Goal: Transaction & Acquisition: Book appointment/travel/reservation

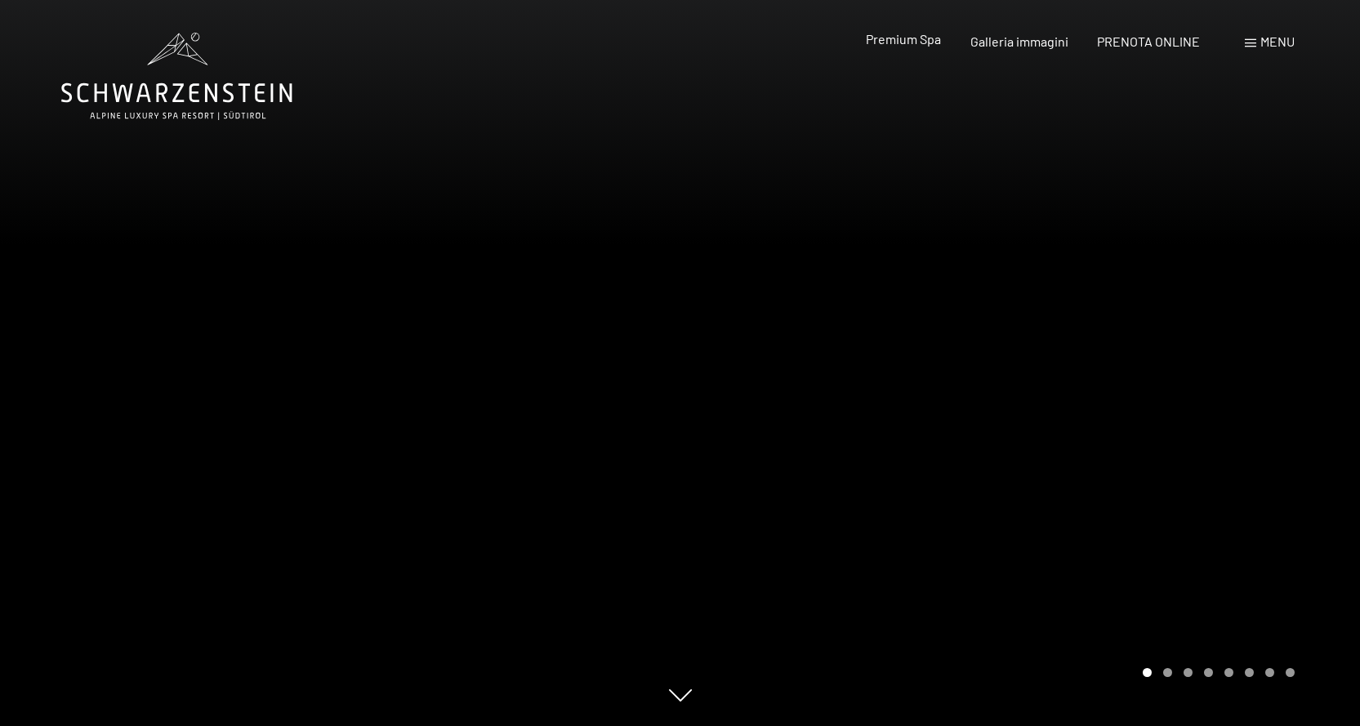
click at [925, 41] on span "Premium Spa" at bounding box center [903, 39] width 75 height 16
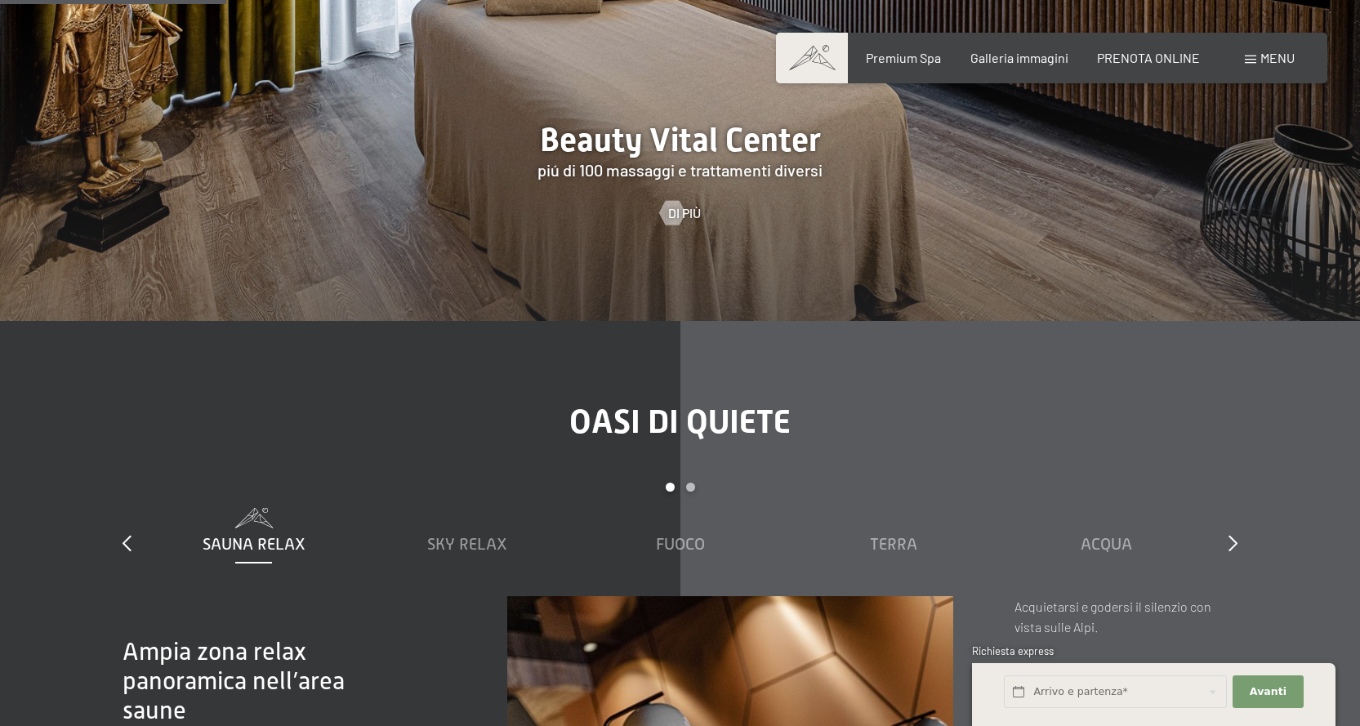
scroll to position [1552, 0]
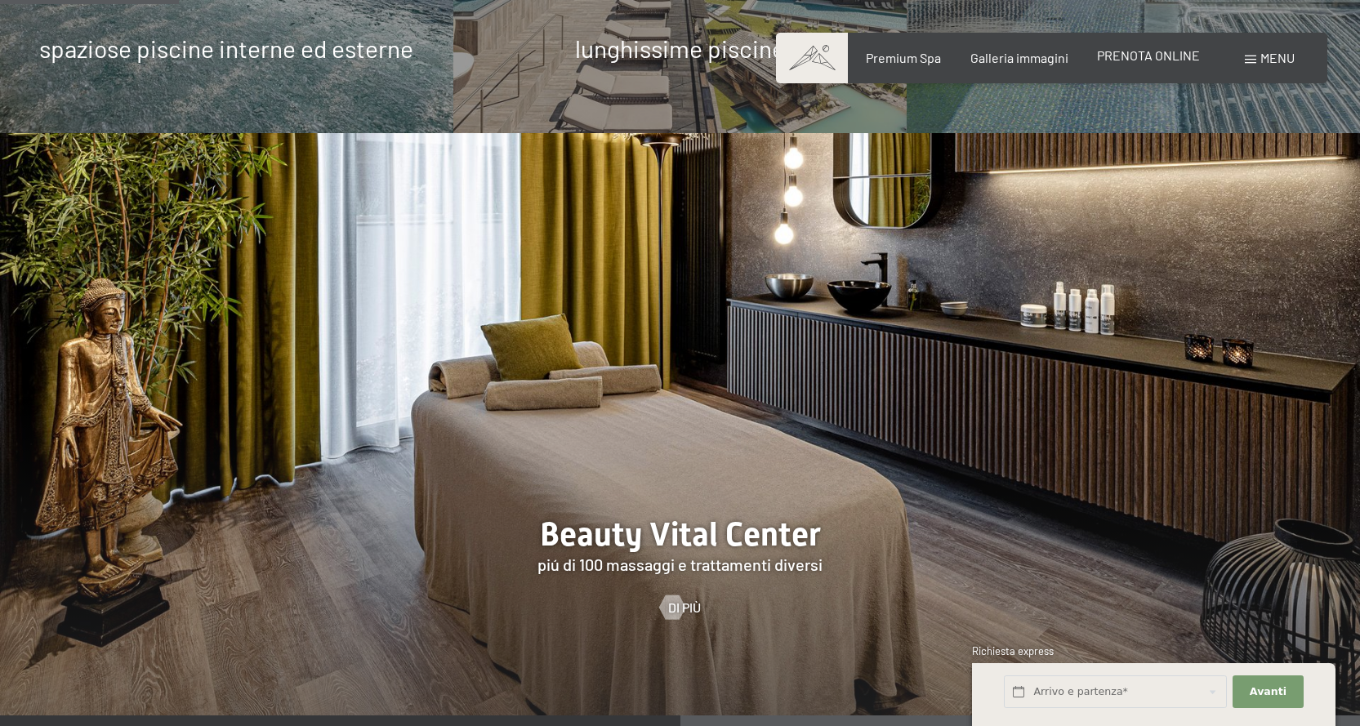
click at [1172, 51] on span "PRENOTA ONLINE" at bounding box center [1148, 55] width 103 height 16
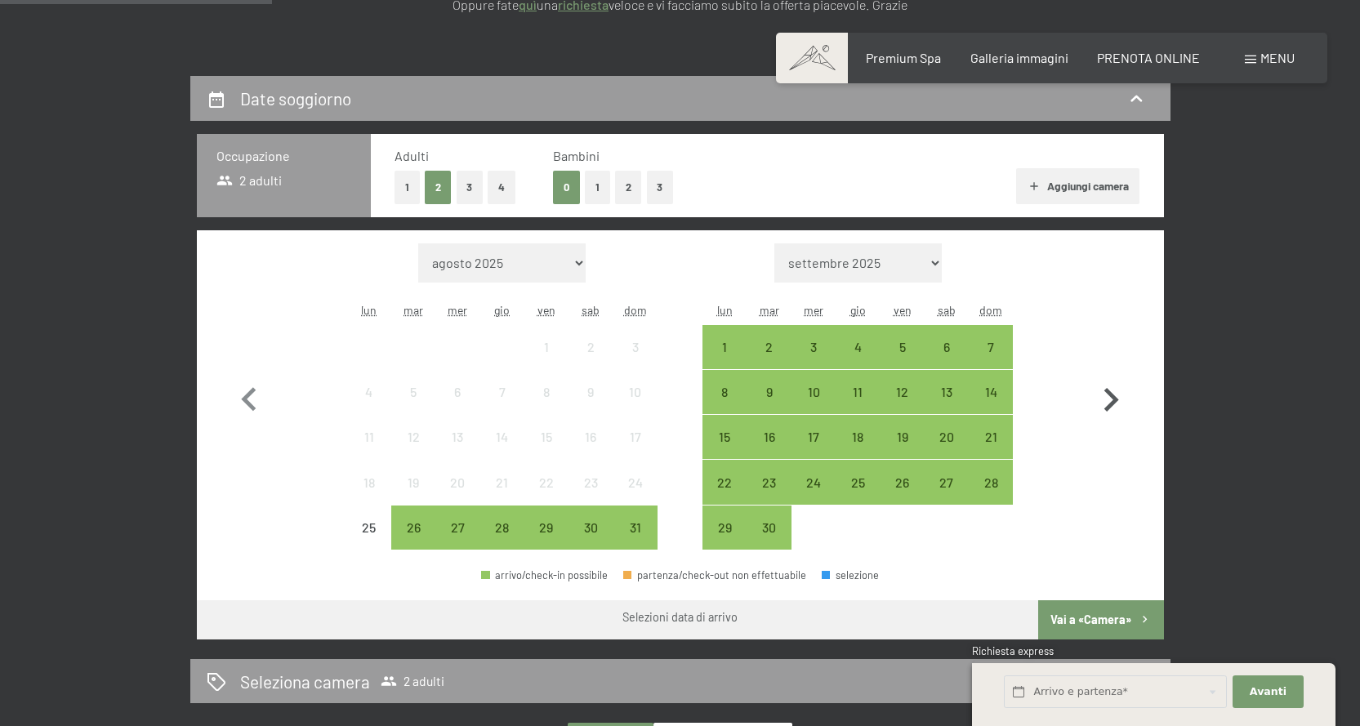
click at [1102, 402] on icon "button" at bounding box center [1110, 400] width 47 height 47
select select "2025-09-01"
select select "2025-10-01"
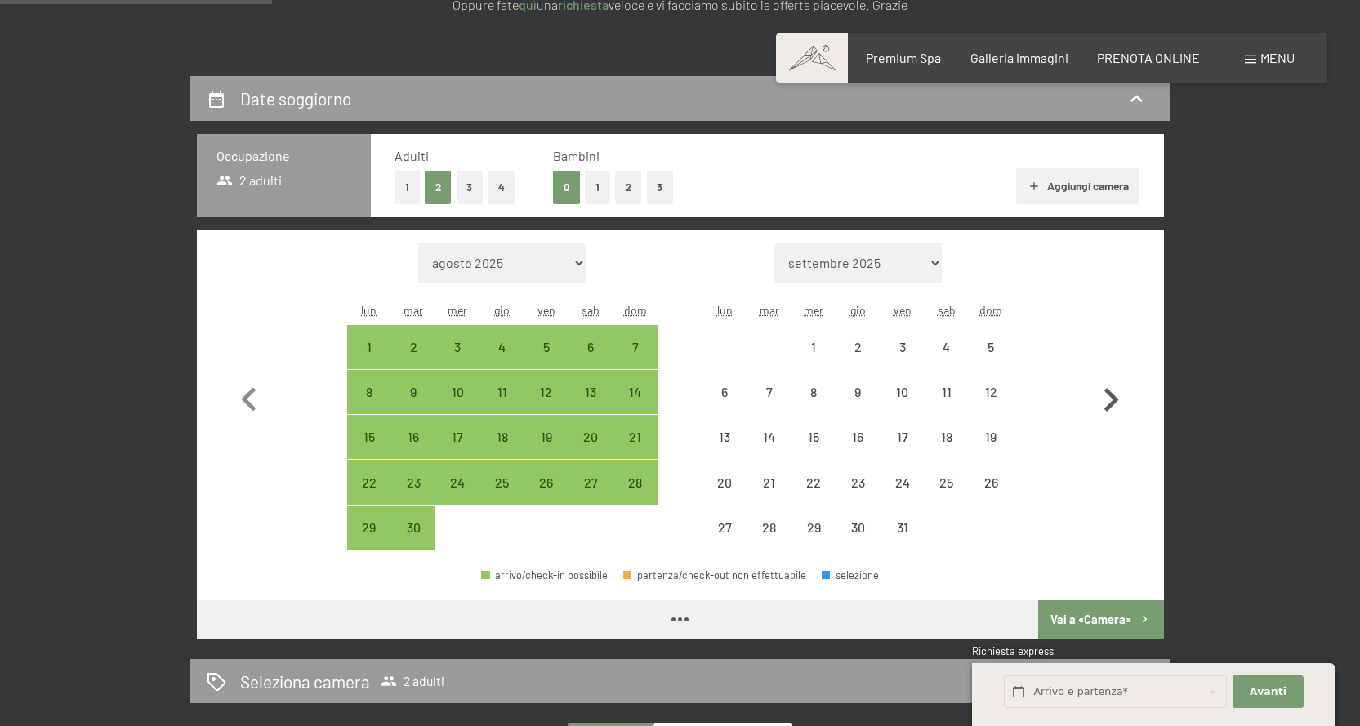
click at [1102, 402] on icon "button" at bounding box center [1110, 400] width 47 height 47
select select "2025-10-01"
select select "2025-11-01"
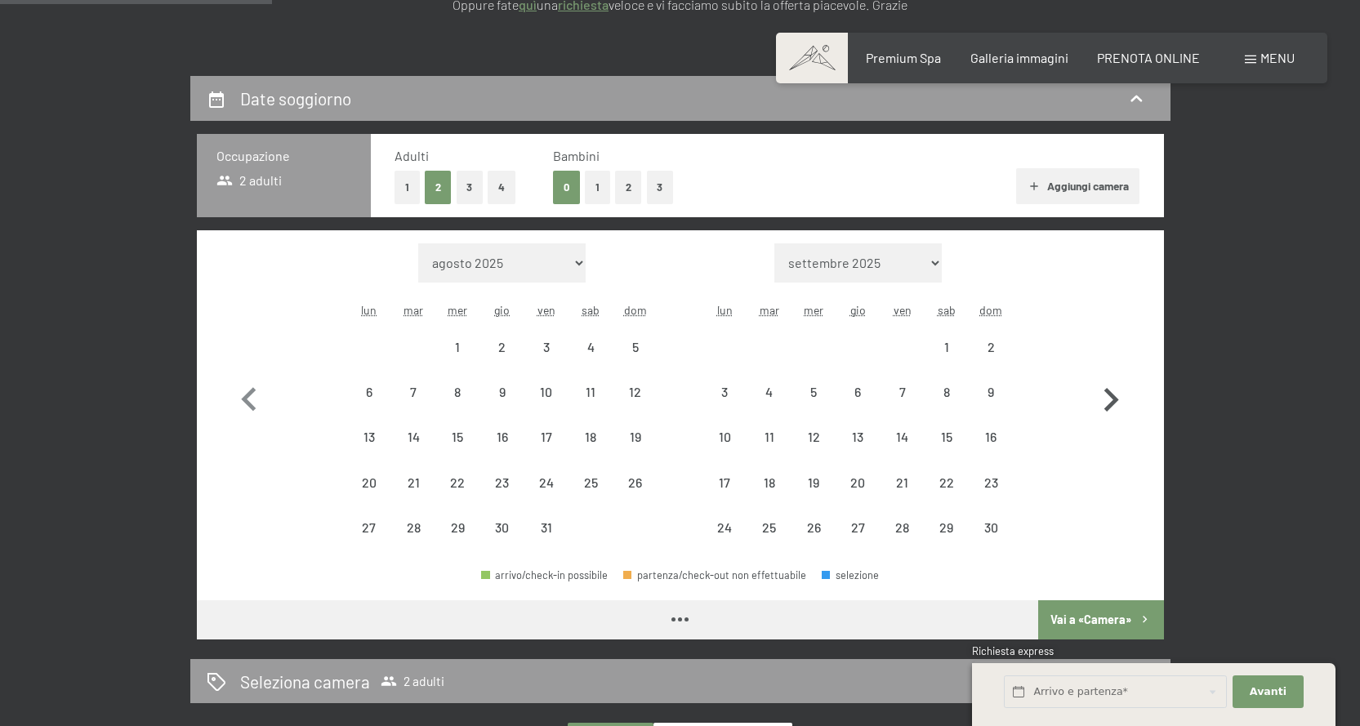
click at [1102, 402] on icon "button" at bounding box center [1110, 400] width 47 height 47
select select "2025-11-01"
select select "2025-12-01"
select select "2025-11-01"
select select "2025-12-01"
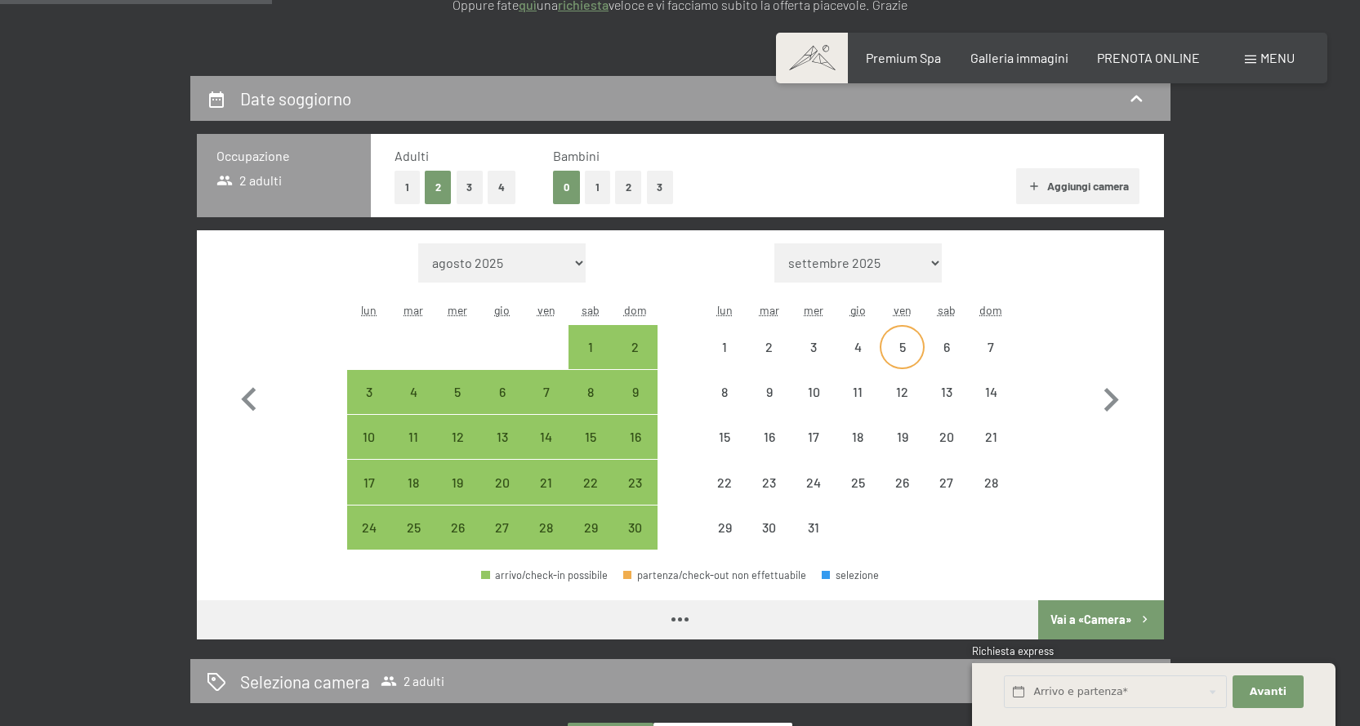
select select "2025-11-01"
select select "2025-12-01"
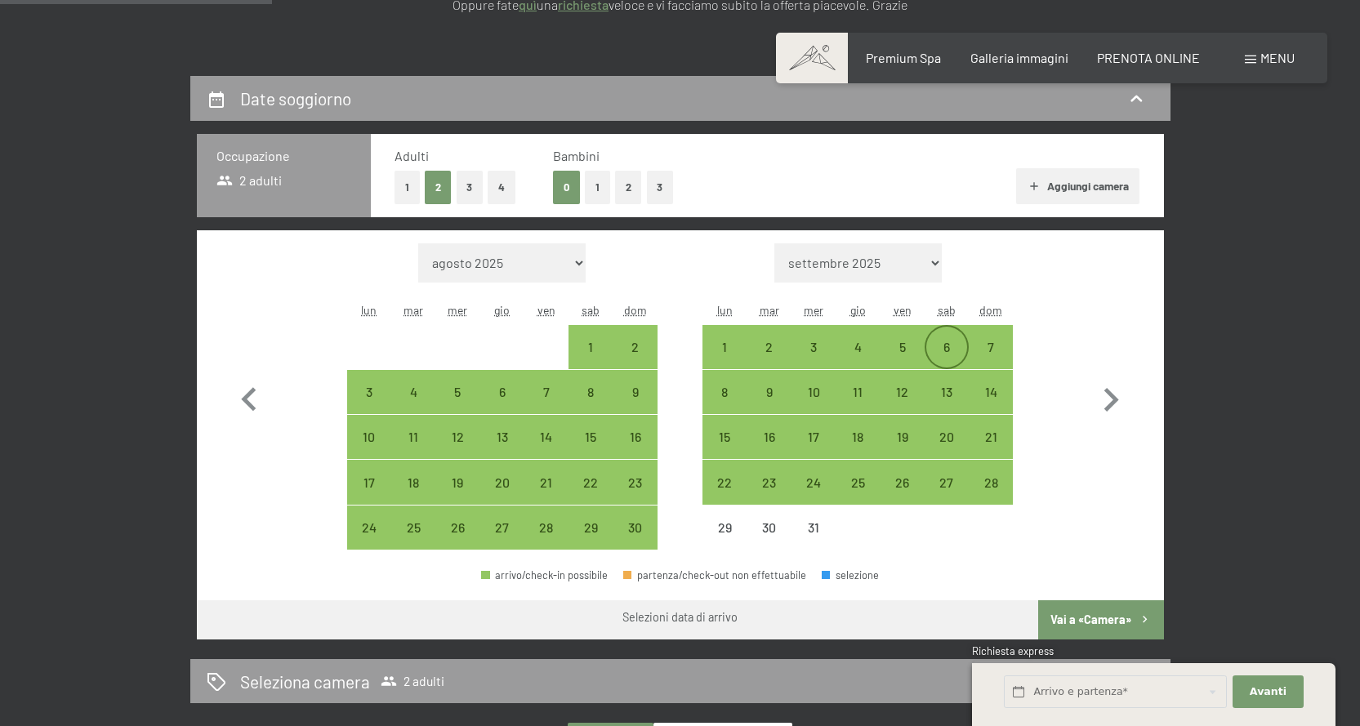
click at [941, 350] on div "6" at bounding box center [946, 361] width 41 height 41
select select "2025-11-01"
select select "2025-12-01"
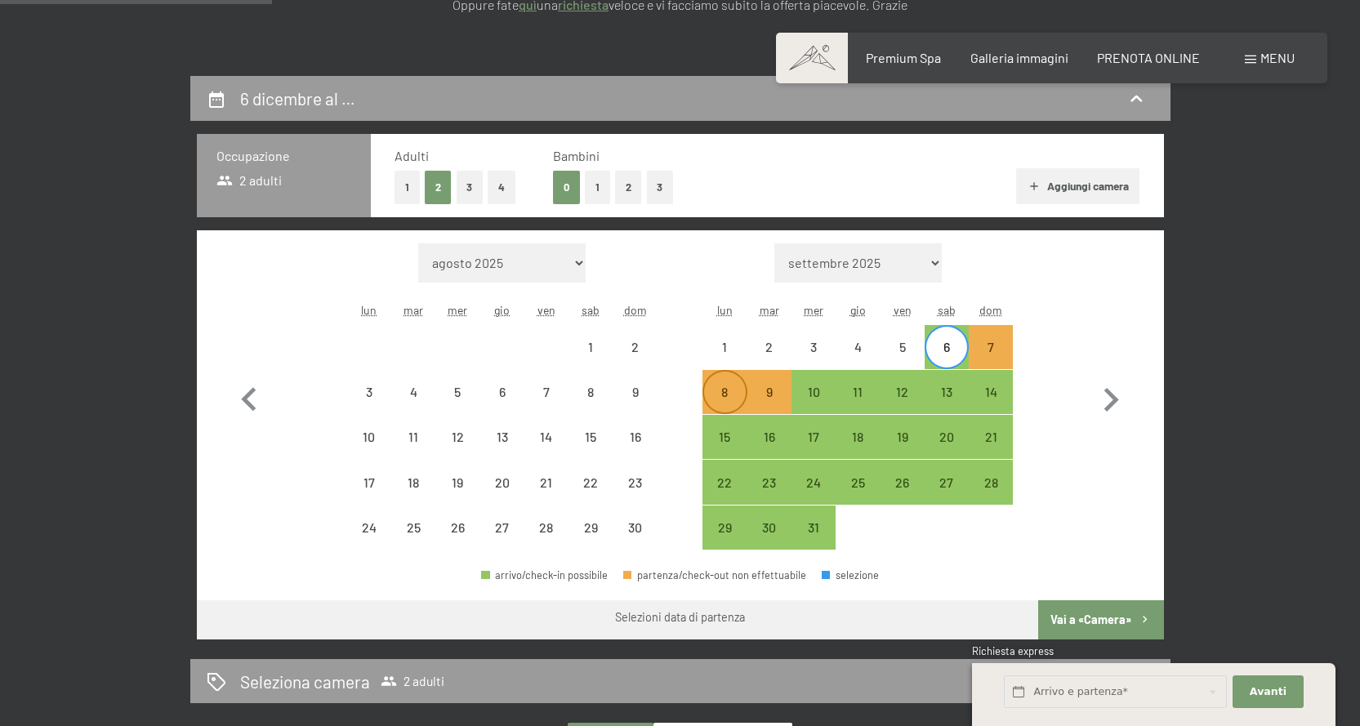
click at [730, 382] on div "8" at bounding box center [724, 392] width 41 height 41
select select "2025-11-01"
select select "2025-12-01"
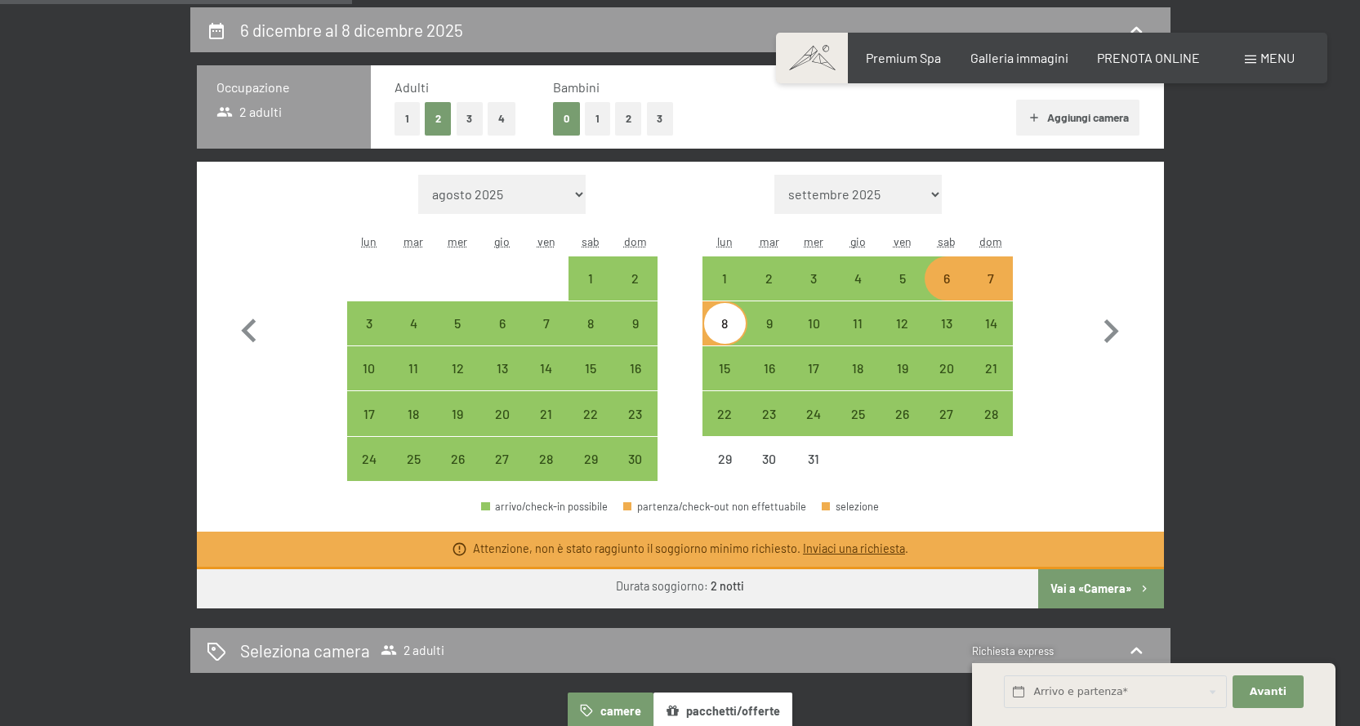
scroll to position [490, 0]
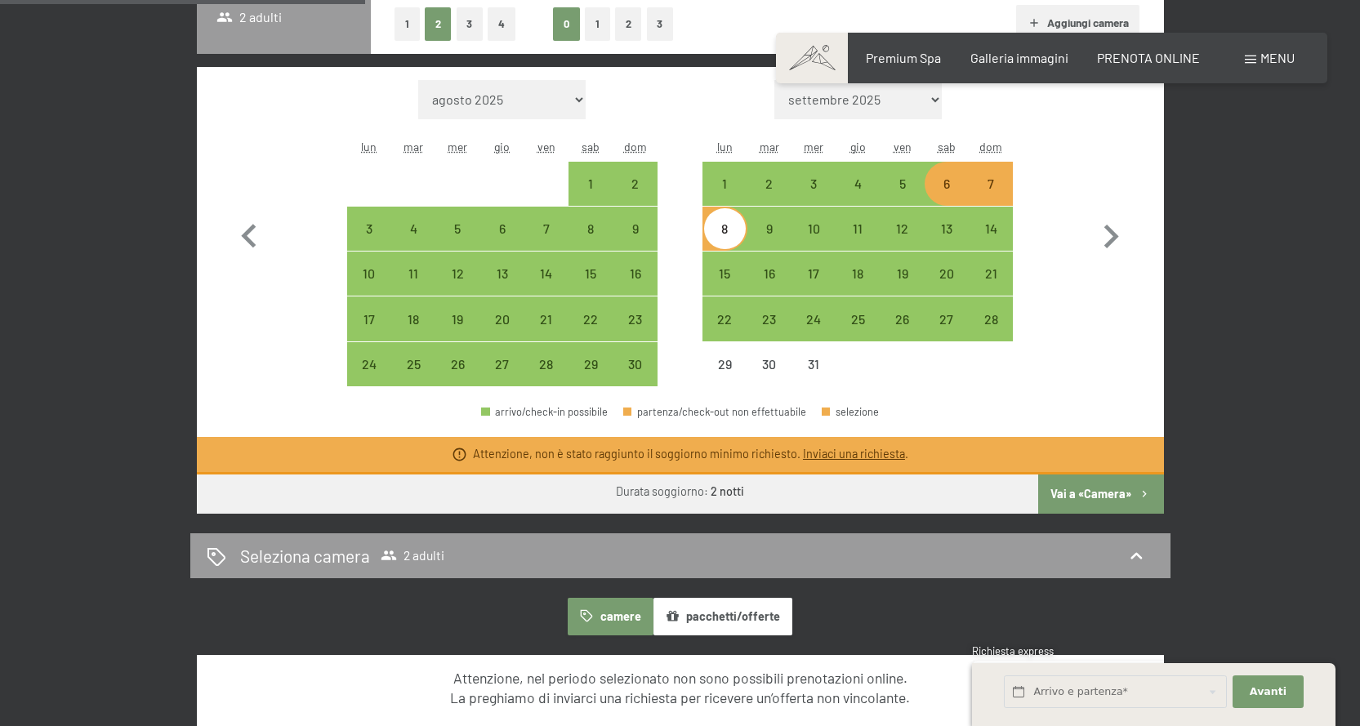
click at [1114, 487] on button "Vai a «Camera»" at bounding box center [1100, 494] width 125 height 39
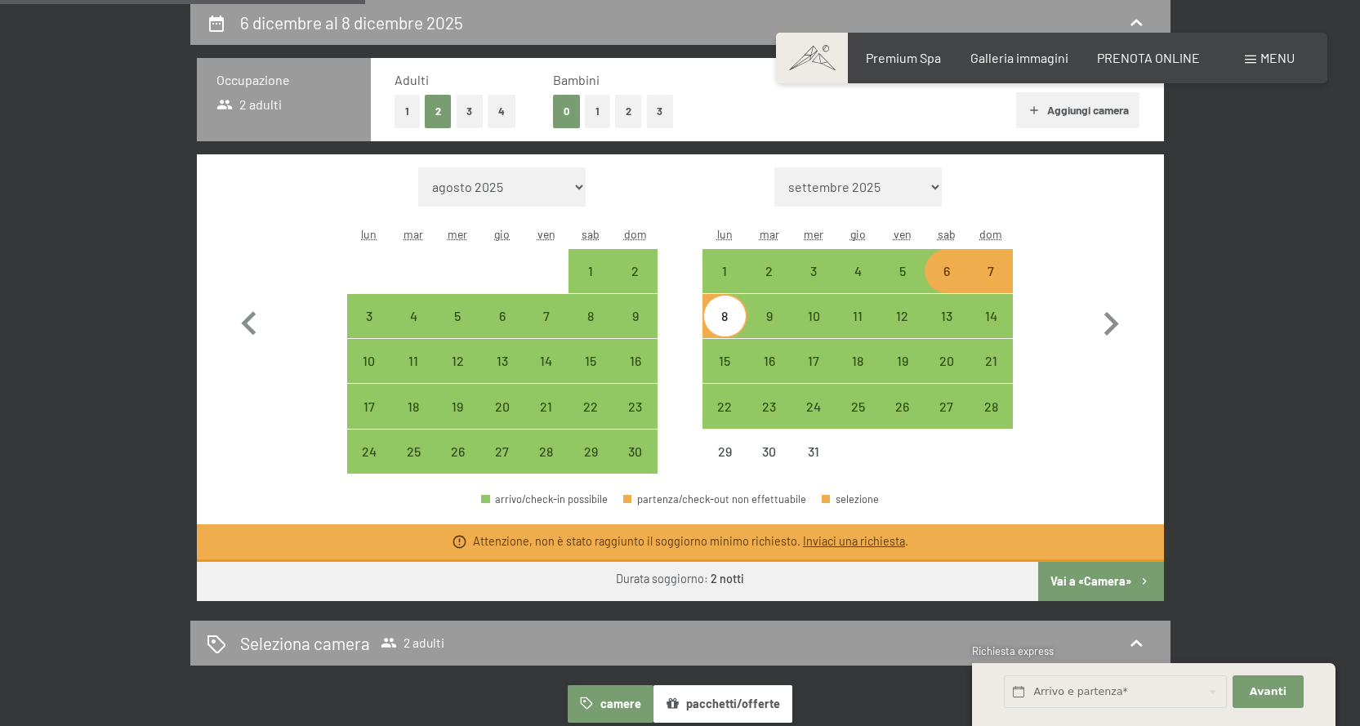
select select "2025-11-01"
select select "2025-12-01"
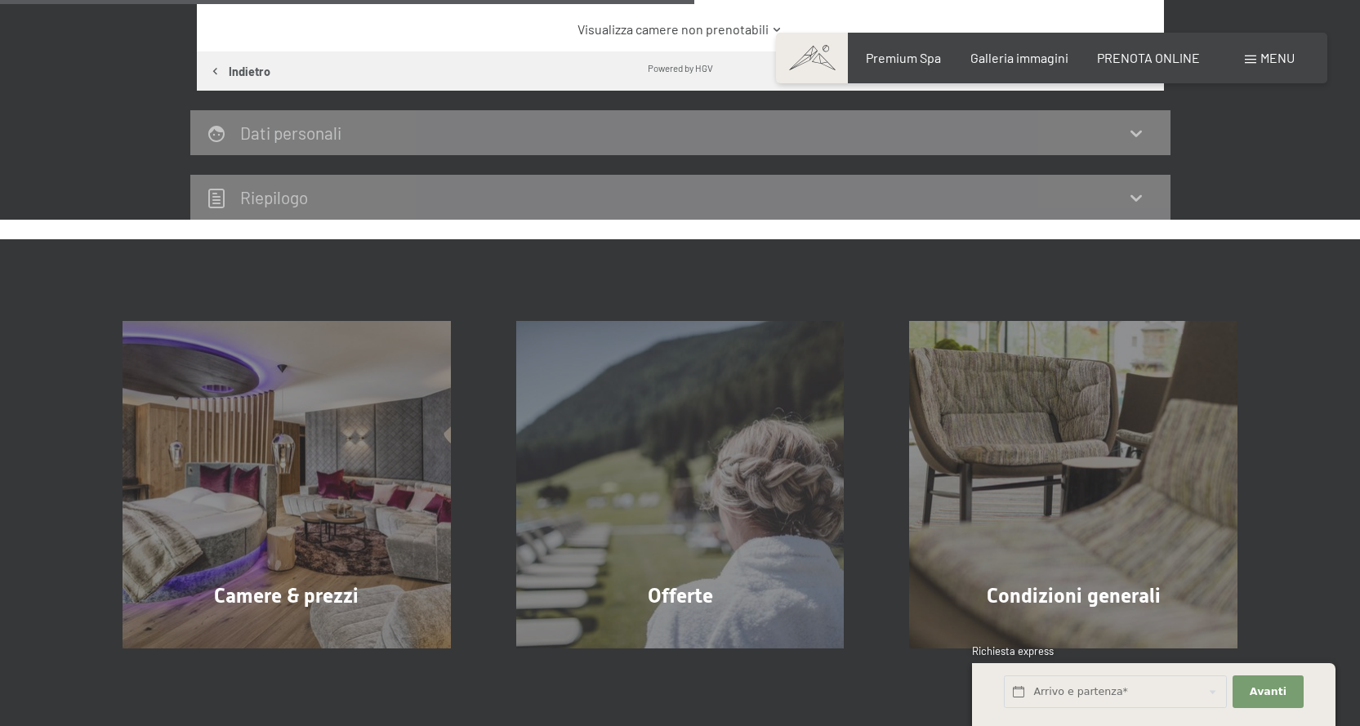
scroll to position [893, 0]
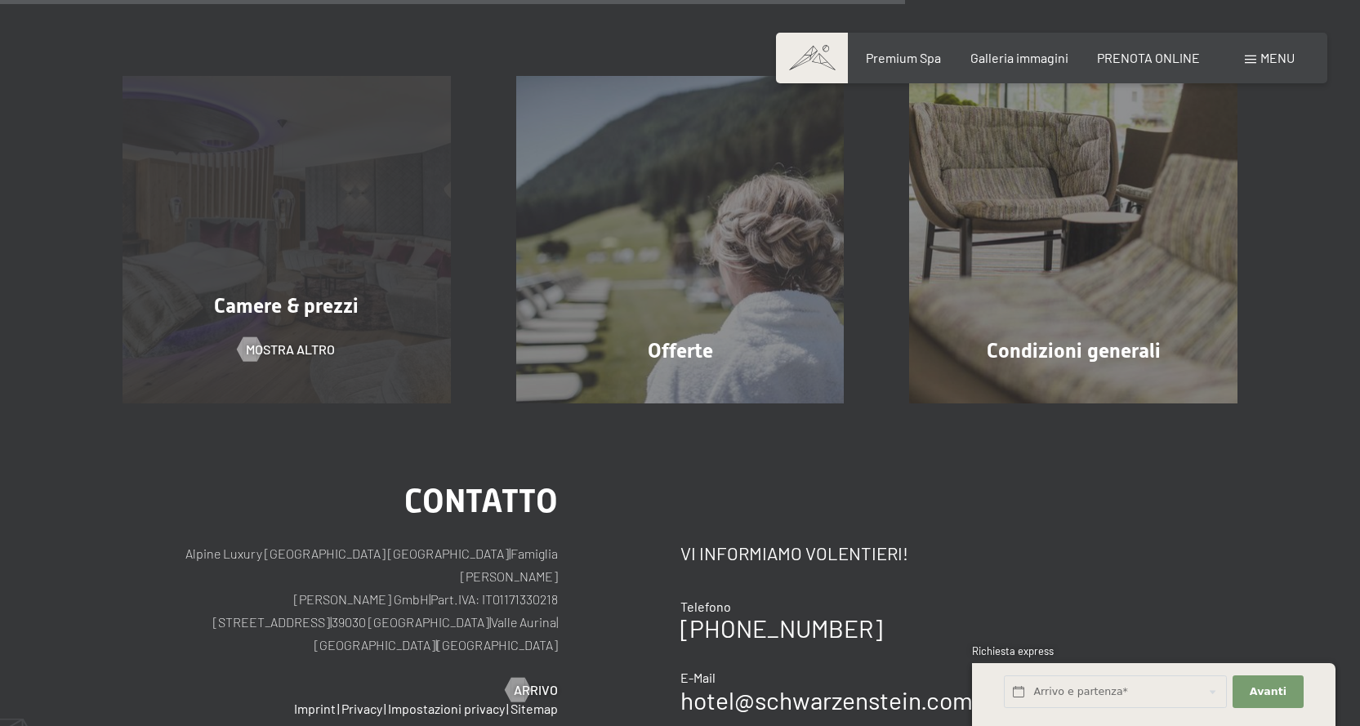
click at [346, 321] on div "Camere & prezzi mostra altro" at bounding box center [287, 240] width 394 height 328
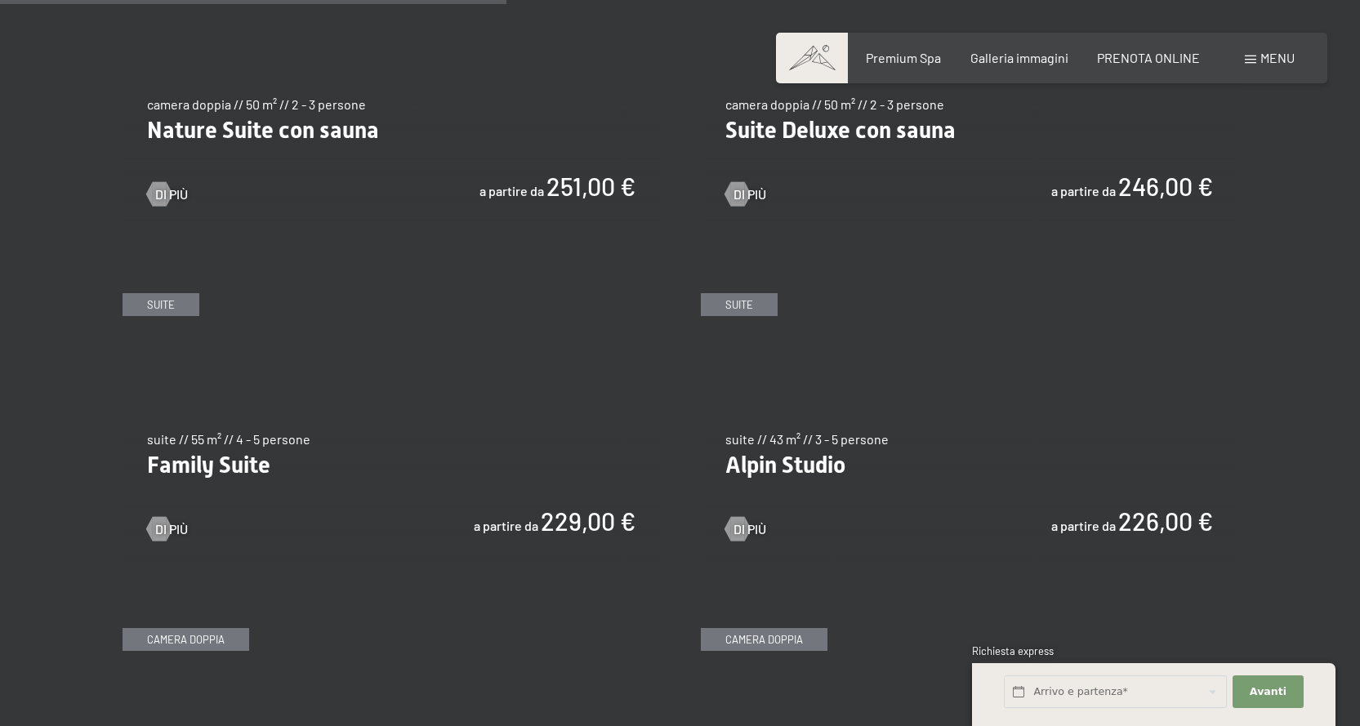
scroll to position [1634, 0]
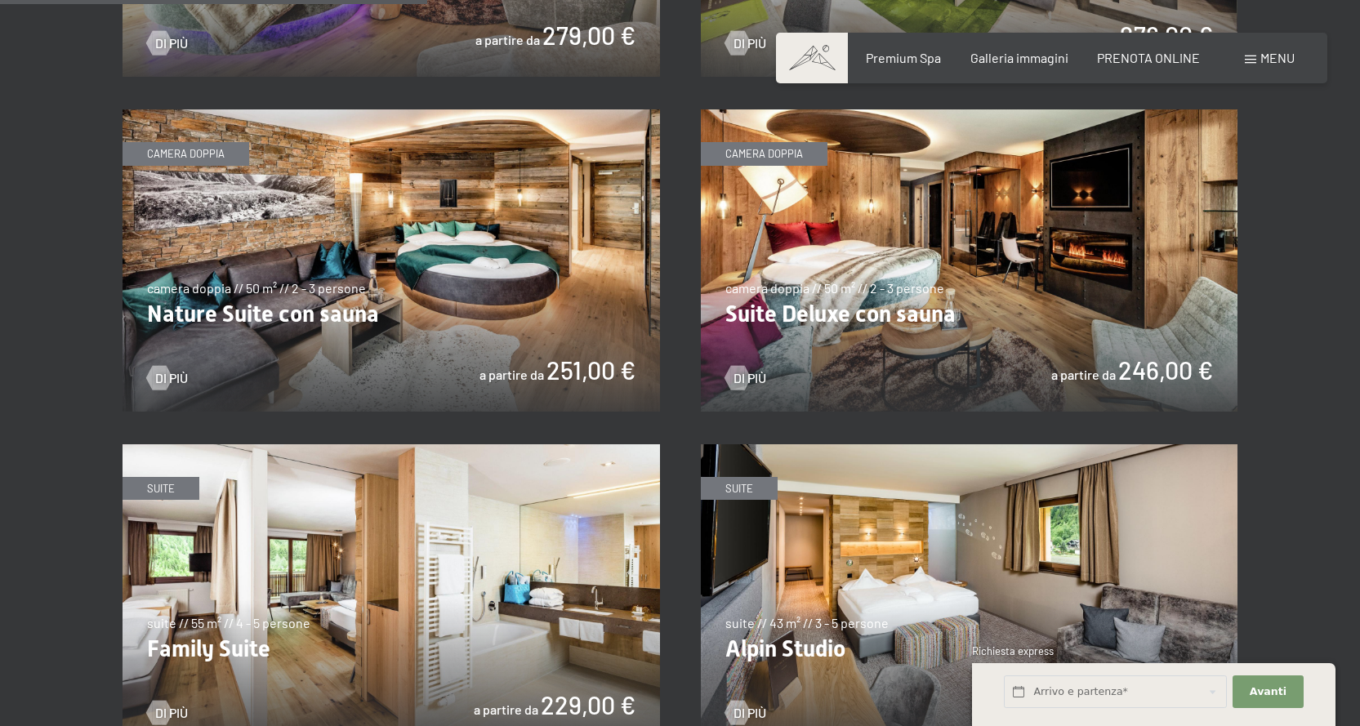
click at [488, 288] on img at bounding box center [392, 260] width 538 height 302
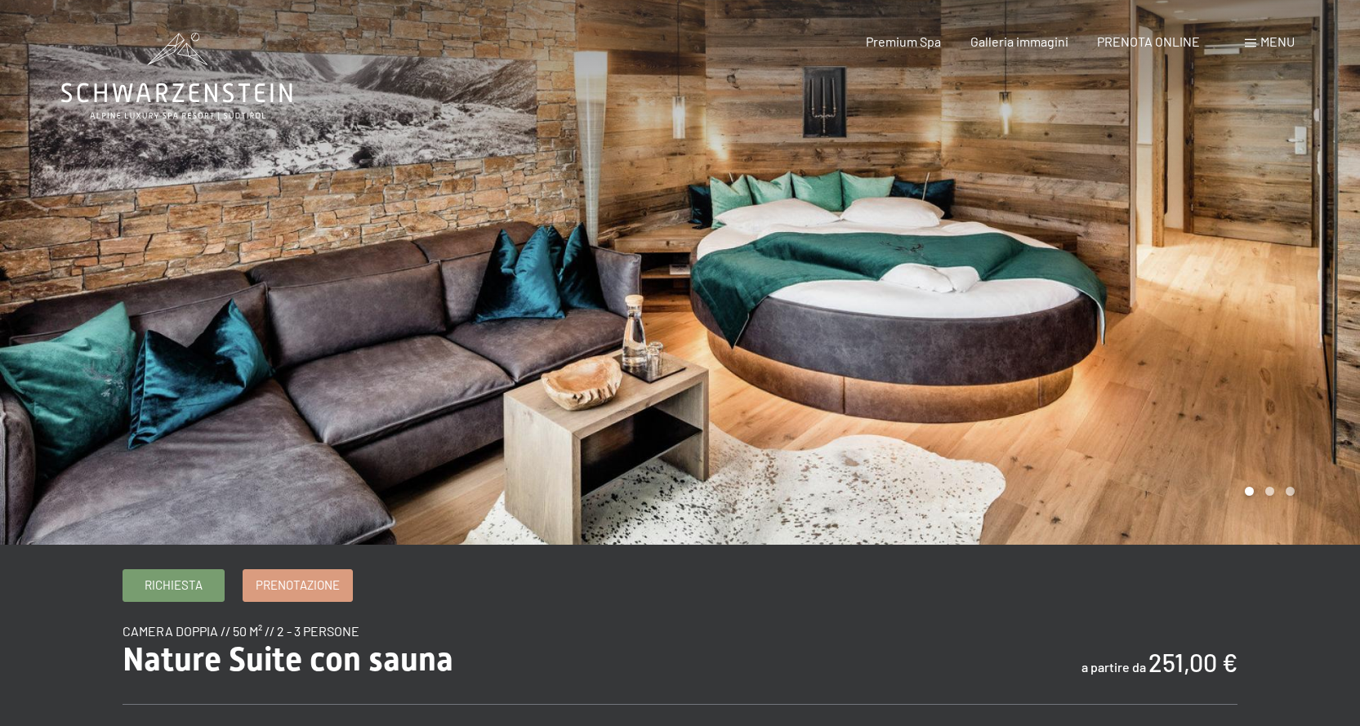
click at [1272, 497] on div at bounding box center [1021, 272] width 681 height 545
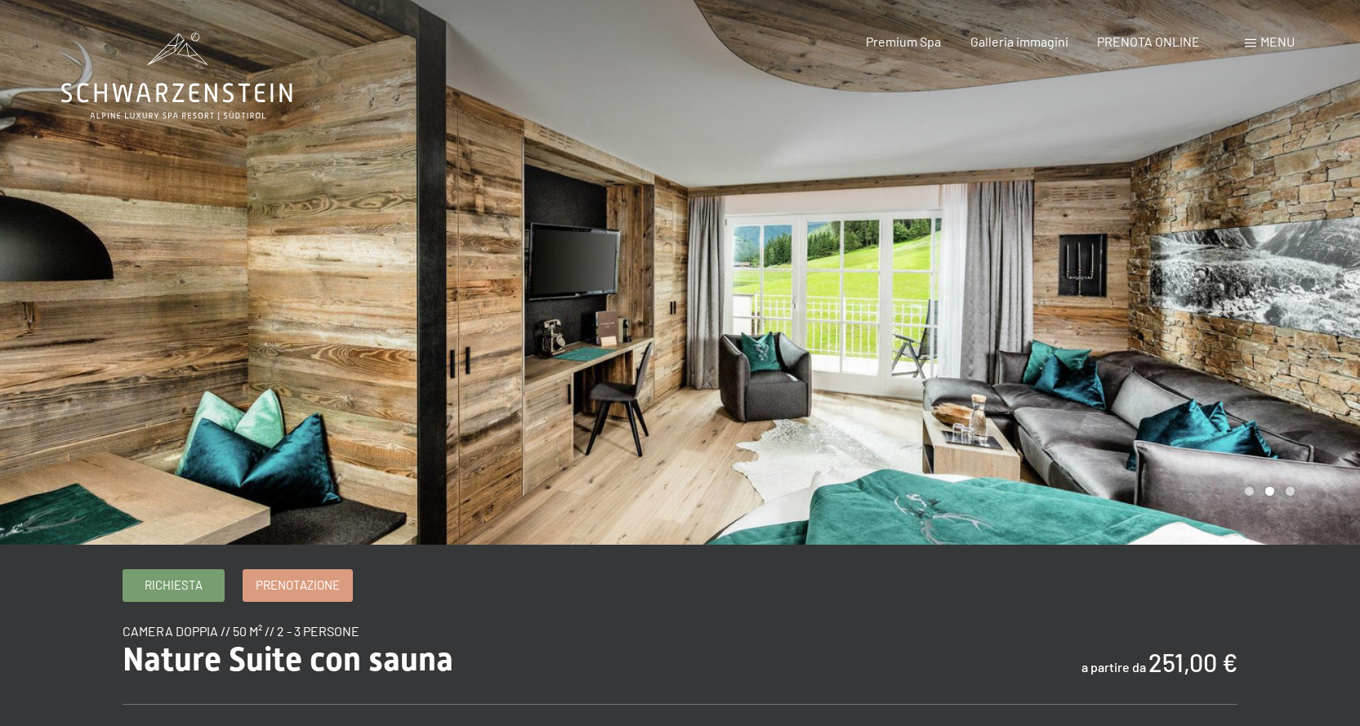
click at [1272, 497] on div at bounding box center [1021, 272] width 681 height 545
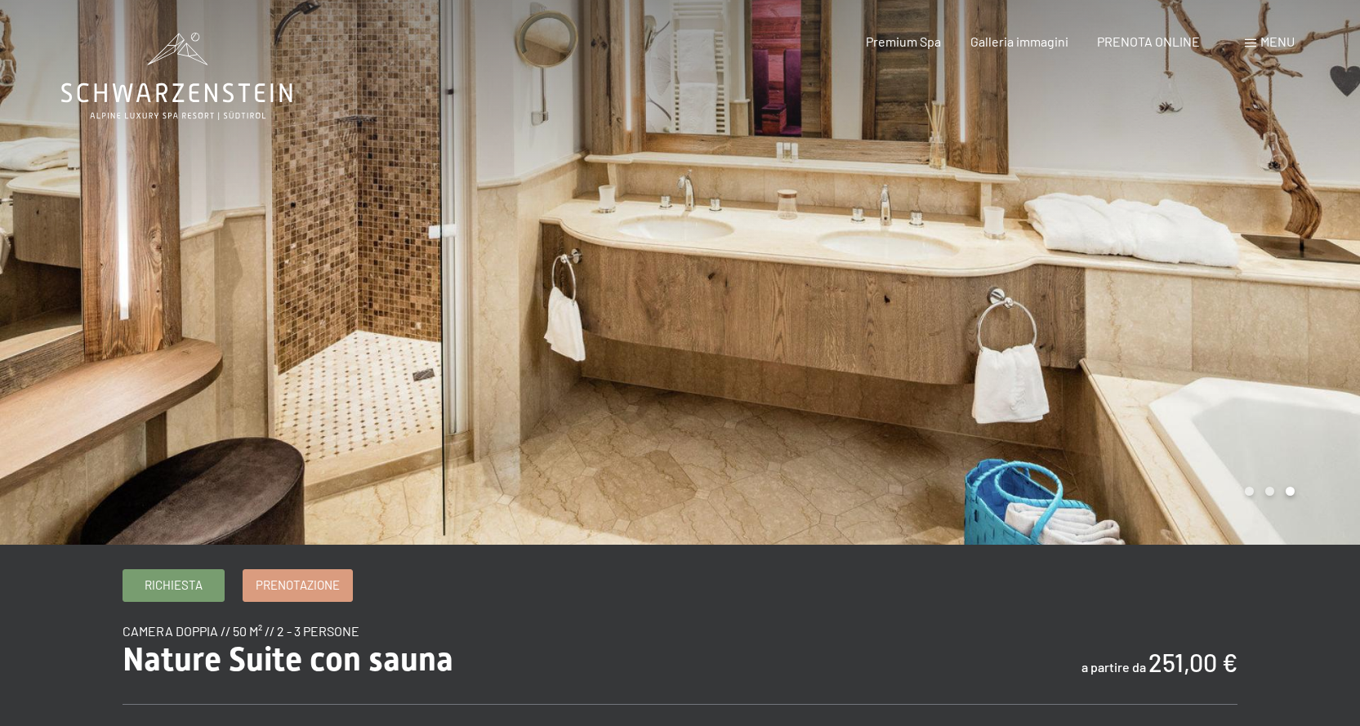
click at [1272, 497] on div at bounding box center [1021, 272] width 681 height 545
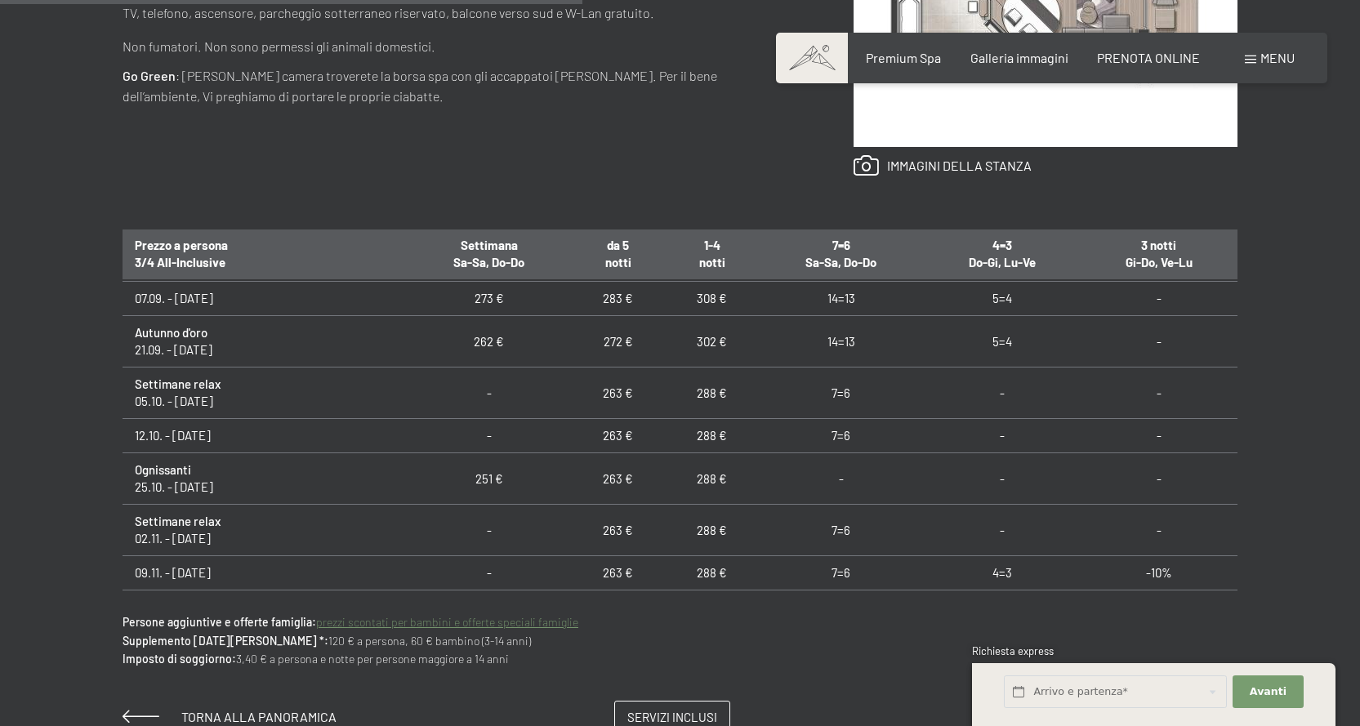
scroll to position [245, 0]
